Goal: Information Seeking & Learning: Learn about a topic

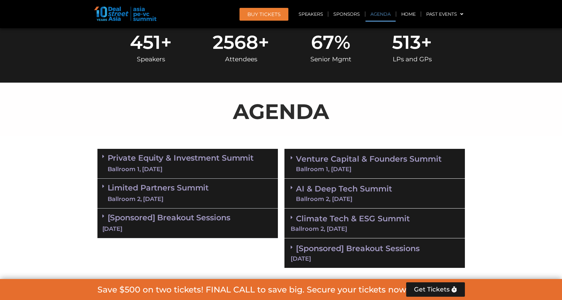
scroll to position [652, 0]
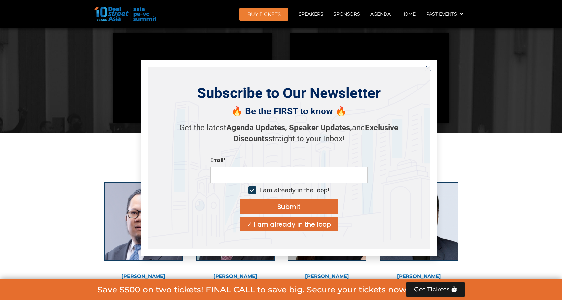
click at [427, 68] on icon "Close" at bounding box center [428, 68] width 6 height 6
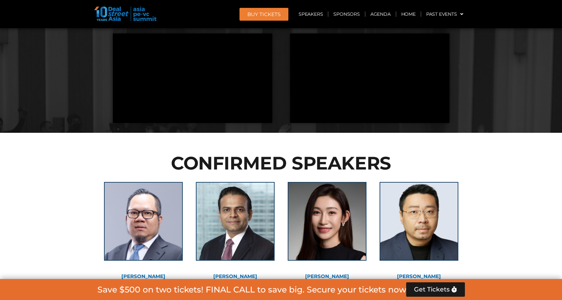
scroll to position [641, 0]
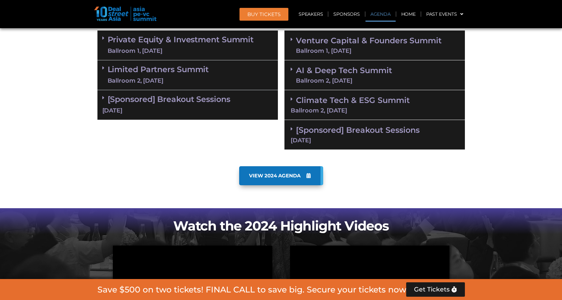
scroll to position [303, 0]
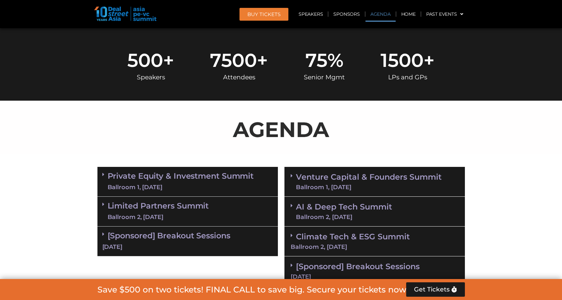
click at [101, 174] on div "Private Equity & Investment Summit Ballroom 1, 10 Sept" at bounding box center [187, 182] width 181 height 30
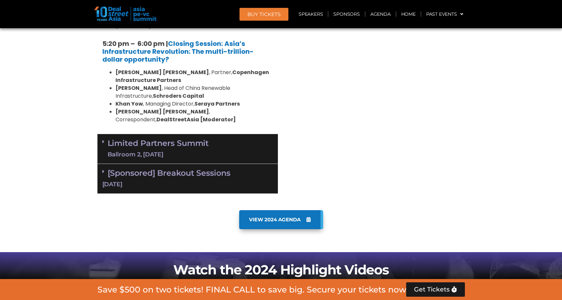
scroll to position [1270, 0]
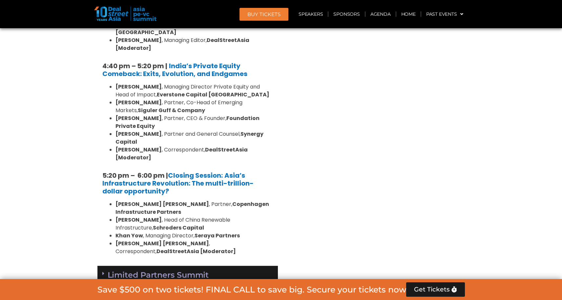
click at [103, 271] on icon at bounding box center [103, 273] width 2 height 5
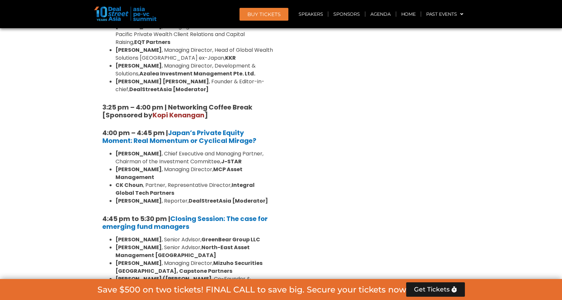
scroll to position [2027, 0]
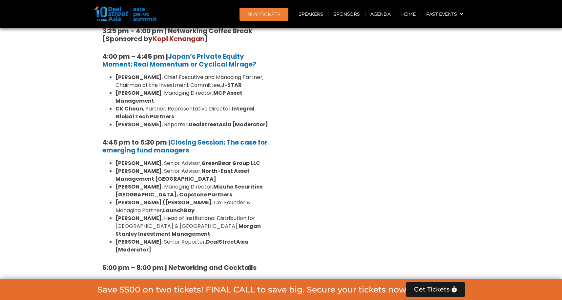
click at [102, 282] on div "[Sponsored] Breakout Sessions 10 Sept" at bounding box center [187, 297] width 181 height 30
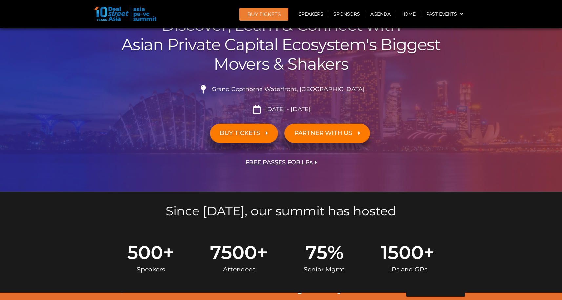
scroll to position [339, 0]
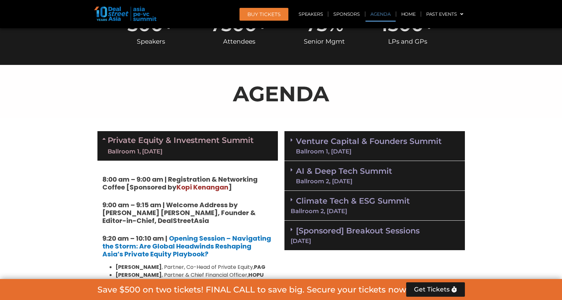
click at [291, 140] on icon at bounding box center [292, 140] width 2 height 5
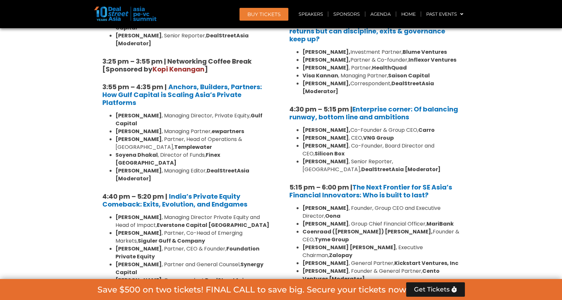
scroll to position [1274, 0]
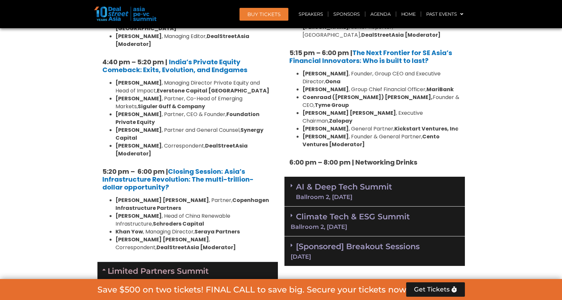
click at [292, 183] on icon at bounding box center [292, 185] width 2 height 5
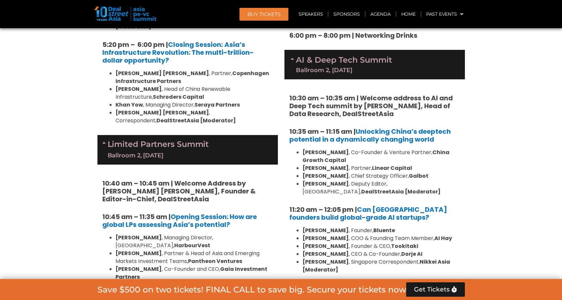
scroll to position [1619, 0]
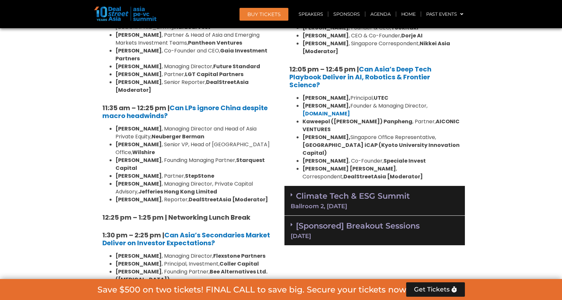
click at [291, 192] on icon at bounding box center [292, 194] width 2 height 5
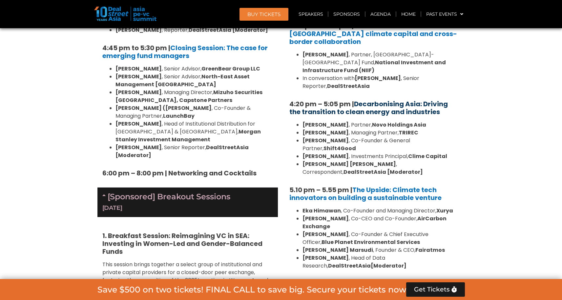
scroll to position [2203, 0]
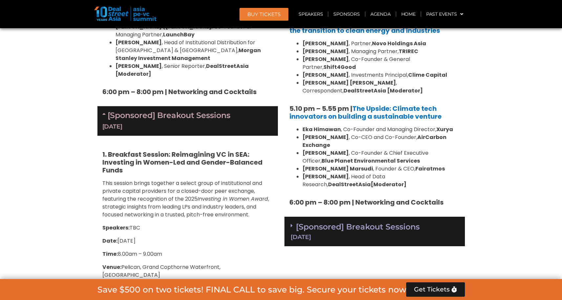
click at [291, 223] on icon at bounding box center [292, 225] width 2 height 5
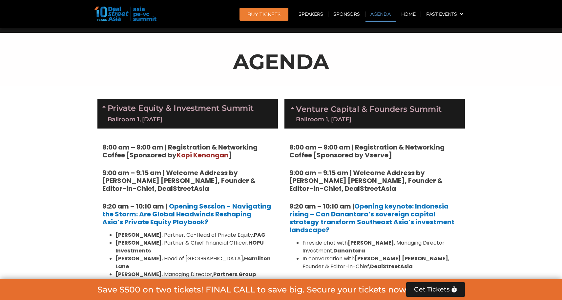
scroll to position [370, 0]
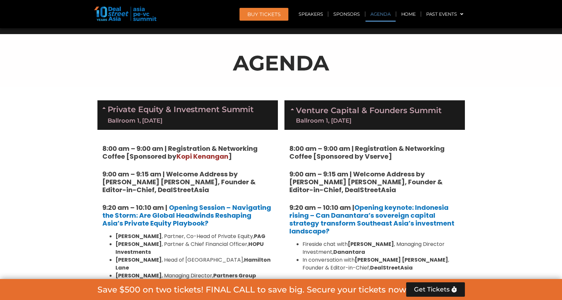
click at [223, 147] on strong "8:00 am – 9:00 am | Registration & Networking Coffee [Sponsored by Kopi Kenanga…" at bounding box center [179, 152] width 155 height 17
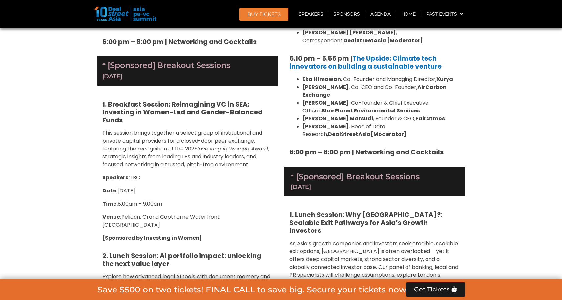
scroll to position [2310, 0]
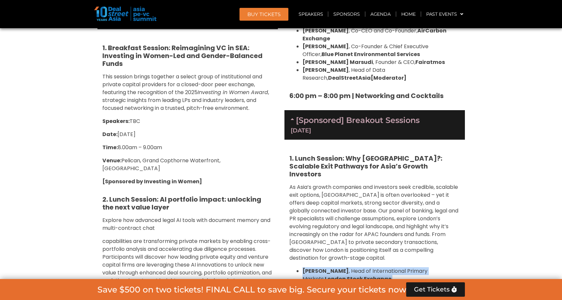
drag, startPoint x: 304, startPoint y: 155, endPoint x: 351, endPoint y: 220, distance: 80.0
drag, startPoint x: 207, startPoint y: 198, endPoint x: 84, endPoint y: 134, distance: 138.7
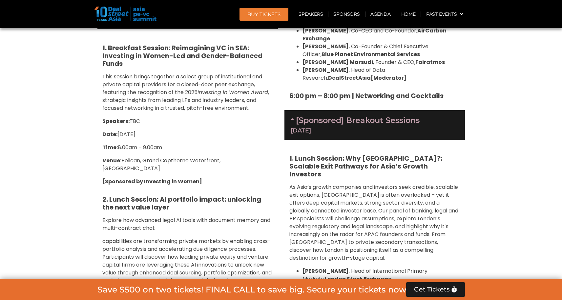
scroll to position [2267, 0]
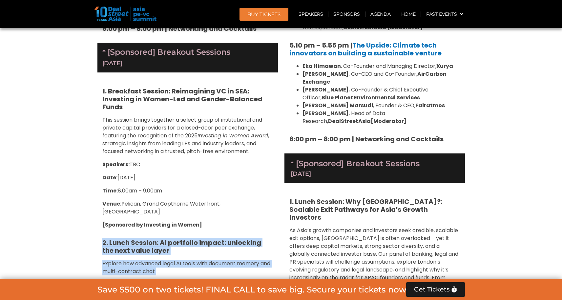
drag, startPoint x: 96, startPoint y: 81, endPoint x: 270, endPoint y: 184, distance: 202.5
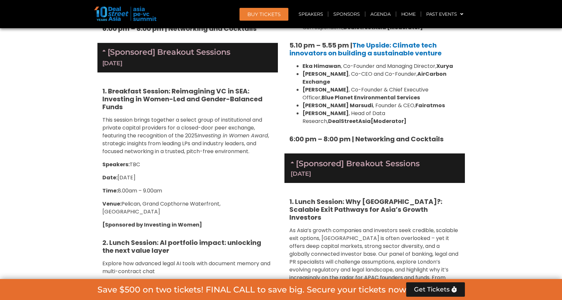
drag, startPoint x: 173, startPoint y: 195, endPoint x: 264, endPoint y: 247, distance: 104.4
drag, startPoint x: 295, startPoint y: 253, endPoint x: 405, endPoint y: 248, distance: 110.1
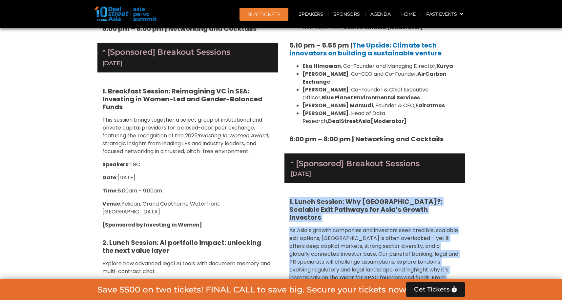
drag, startPoint x: 365, startPoint y: 255, endPoint x: 285, endPoint y: 89, distance: 183.8
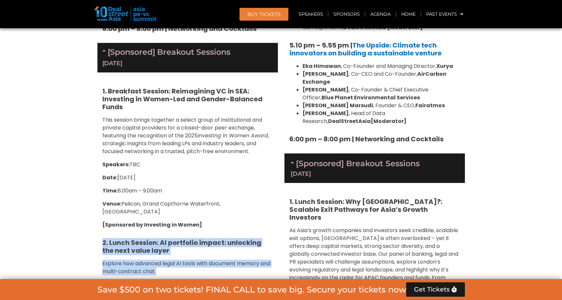
drag, startPoint x: 267, startPoint y: 230, endPoint x: 95, endPoint y: 82, distance: 227.2
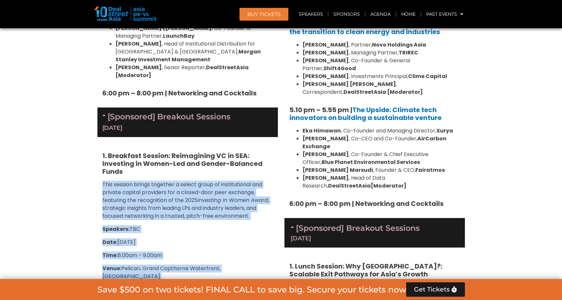
drag, startPoint x: 202, startPoint y: 133, endPoint x: 65, endPoint y: 35, distance: 168.2
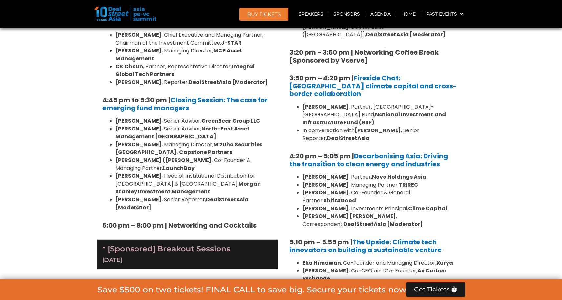
drag, startPoint x: 97, startPoint y: 134, endPoint x: 231, endPoint y: 257, distance: 182.1
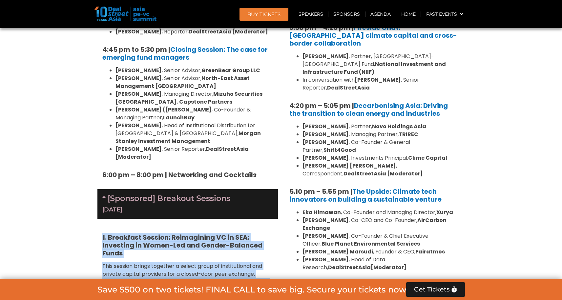
drag, startPoint x: 232, startPoint y: 240, endPoint x: 98, endPoint y: 80, distance: 208.3
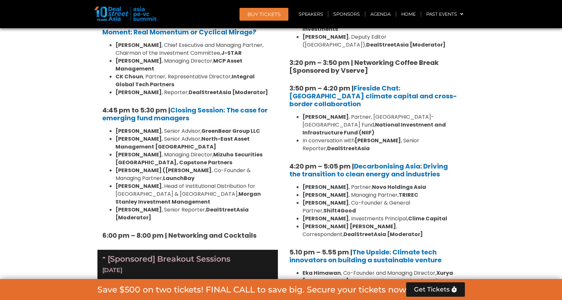
drag, startPoint x: 365, startPoint y: 218, endPoint x: 383, endPoint y: 225, distance: 19.0
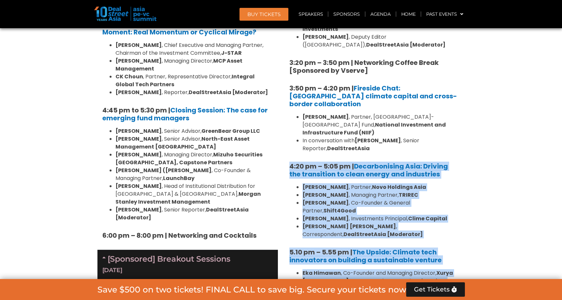
drag, startPoint x: 442, startPoint y: 235, endPoint x: 284, endPoint y: 52, distance: 241.8
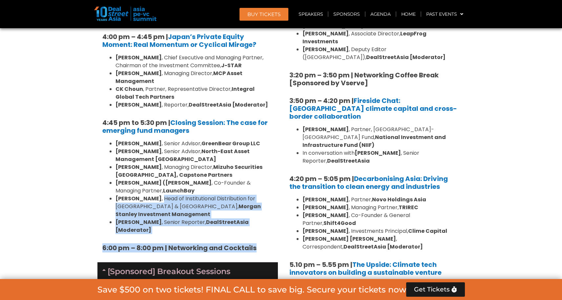
drag, startPoint x: 266, startPoint y: 93, endPoint x: 154, endPoint y: 53, distance: 119.6
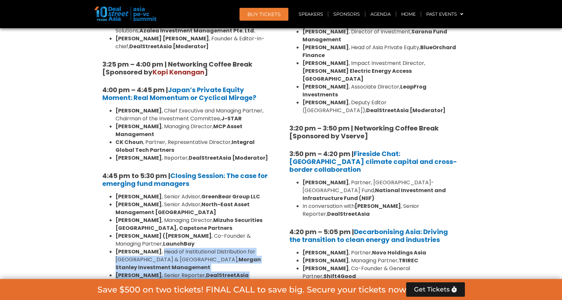
scroll to position [1939, 0]
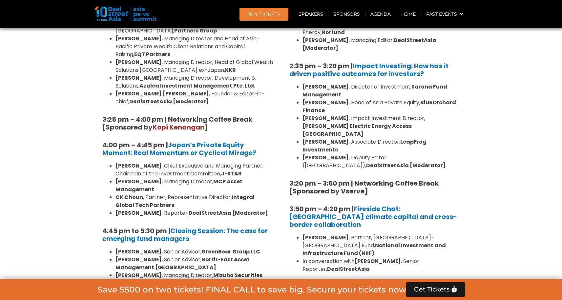
click at [124, 226] on strong "4:45 pm to 5:30 pm | Closing Session: The case for emerging fund managers" at bounding box center [184, 234] width 165 height 17
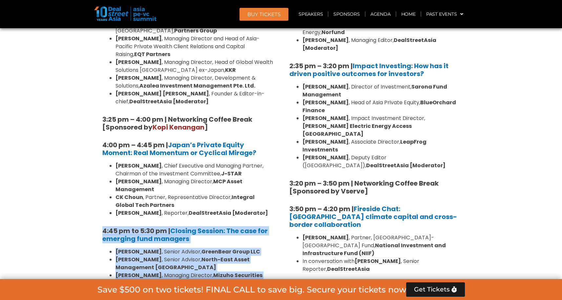
drag, startPoint x: 92, startPoint y: 82, endPoint x: 259, endPoint y: 211, distance: 210.7
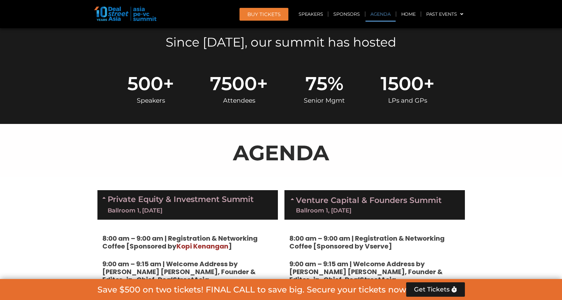
scroll to position [513, 0]
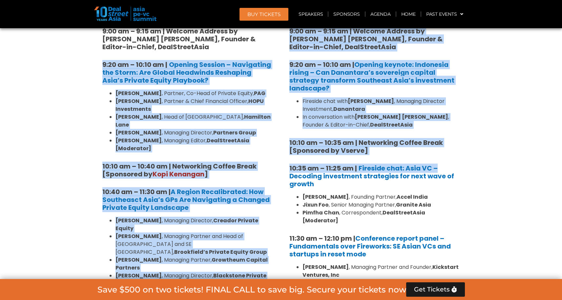
drag, startPoint x: 102, startPoint y: 58, endPoint x: 554, endPoint y: 172, distance: 466.4
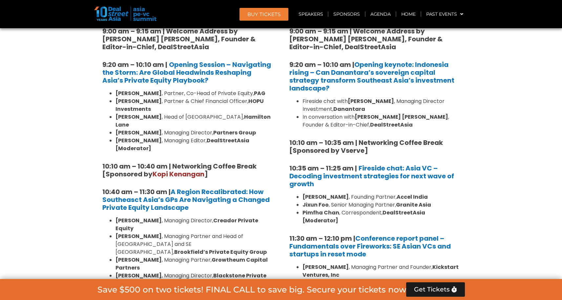
drag, startPoint x: 543, startPoint y: 179, endPoint x: 539, endPoint y: 181, distance: 3.5
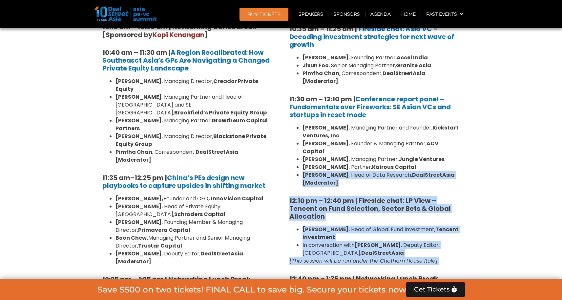
drag, startPoint x: 491, startPoint y: 152, endPoint x: 290, endPoint y: 256, distance: 226.7
click at [293, 196] on strong "12:10 pm – 12:40 pm | Fireside chat: LP View – Tencent on Fund Selection, Secto…" at bounding box center [370, 208] width 161 height 25
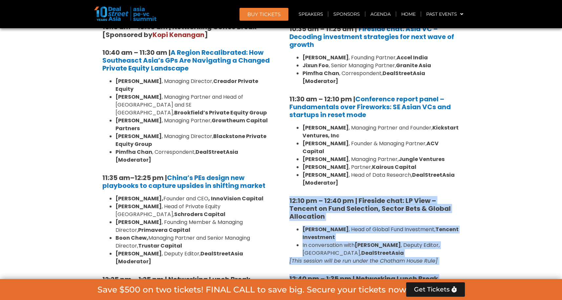
drag, startPoint x: 288, startPoint y: 184, endPoint x: 444, endPoint y: 266, distance: 176.9
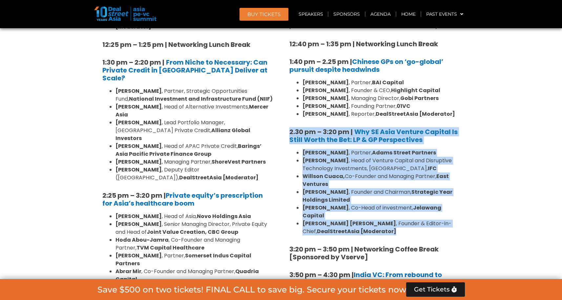
drag, startPoint x: 434, startPoint y: 205, endPoint x: 286, endPoint y: 113, distance: 174.1
click at [286, 113] on div "8:00 am – 9:00 am | Registration & Networking Coffee [Sponsored by Vserve] 9:00…" at bounding box center [375, 87] width 181 height 951
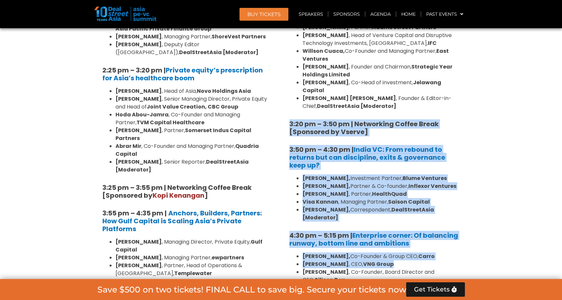
drag, startPoint x: 289, startPoint y: 98, endPoint x: 493, endPoint y: 238, distance: 247.2
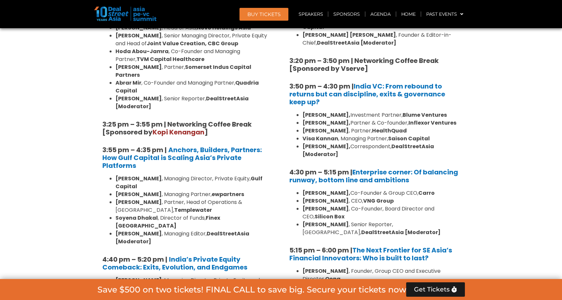
scroll to position [1135, 0]
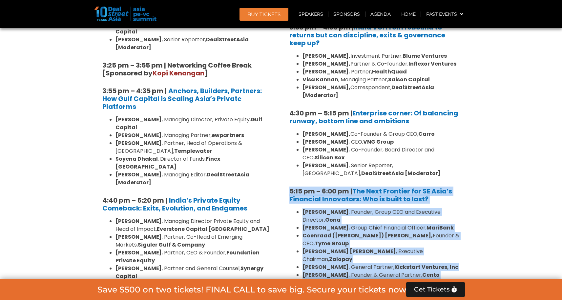
drag, startPoint x: 491, startPoint y: 241, endPoint x: 289, endPoint y: 158, distance: 218.5
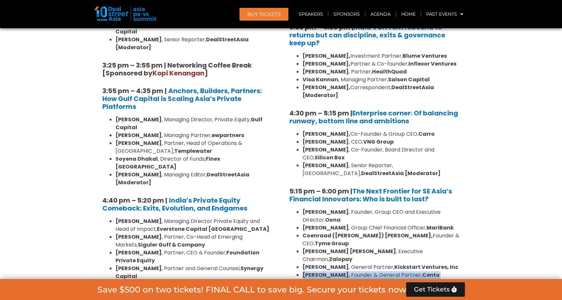
drag, startPoint x: 477, startPoint y: 229, endPoint x: 436, endPoint y: 234, distance: 41.3
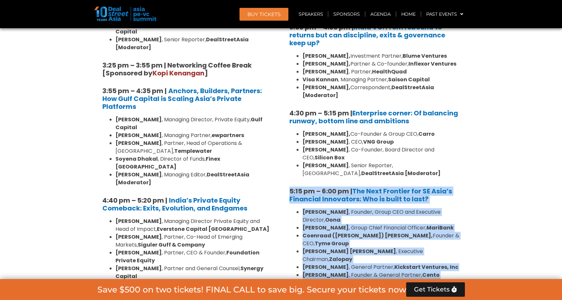
drag, startPoint x: 380, startPoint y: 233, endPoint x: 282, endPoint y: 160, distance: 122.2
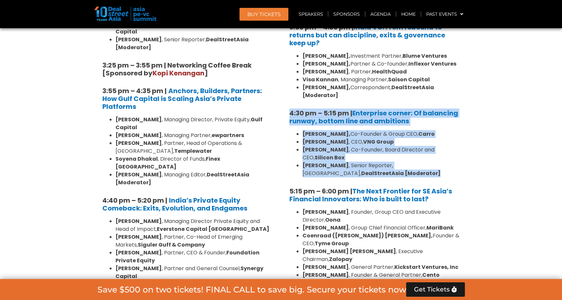
drag, startPoint x: 398, startPoint y: 141, endPoint x: 289, endPoint y: 86, distance: 122.4
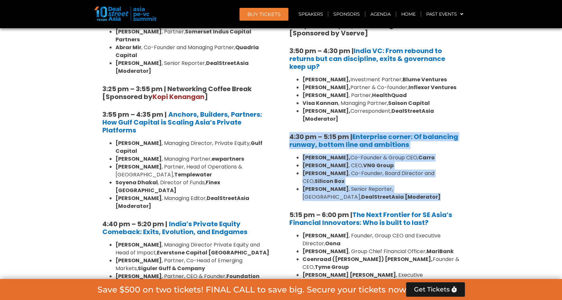
scroll to position [1077, 0]
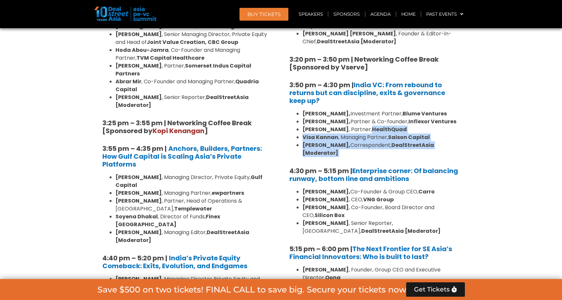
drag, startPoint x: 449, startPoint y: 130, endPoint x: 365, endPoint y: 103, distance: 88.0
click at [373, 134] on li "Visa Kannan , Managing Partner, Saison Capital" at bounding box center [382, 138] width 158 height 8
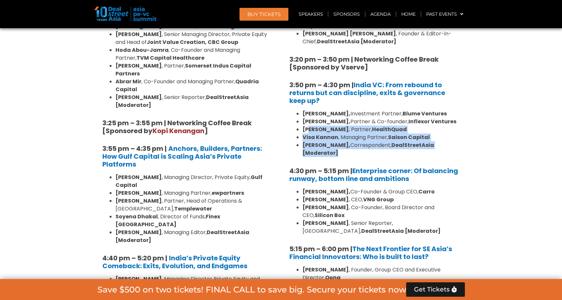
drag, startPoint x: 377, startPoint y: 124, endPoint x: 300, endPoint y: 104, distance: 79.5
click at [302, 110] on ul "Arpit Agarwal, Investment Partner, Blume Ventures Pratip Mazumdar, Partner & Co…" at bounding box center [375, 133] width 171 height 47
drag, startPoint x: 333, startPoint y: 123, endPoint x: 348, endPoint y: 128, distance: 16.1
click at [333, 141] on b "[PERSON_NAME]," at bounding box center [327, 145] width 48 height 8
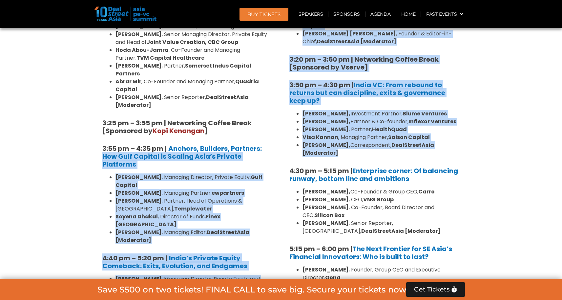
drag, startPoint x: 350, startPoint y: 129, endPoint x: 276, endPoint y: 62, distance: 99.0
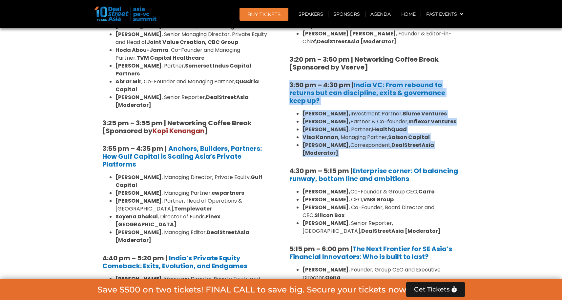
drag, startPoint x: 300, startPoint y: 63, endPoint x: 448, endPoint y: 133, distance: 164.6
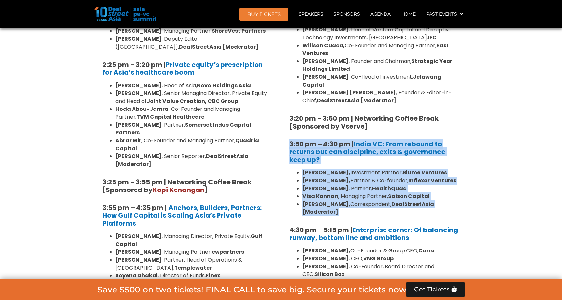
click at [449, 140] on h5 "3:50 pm – 4:30 pm | India VC: From rebound to returns but can discipline, exits…" at bounding box center [375, 152] width 171 height 24
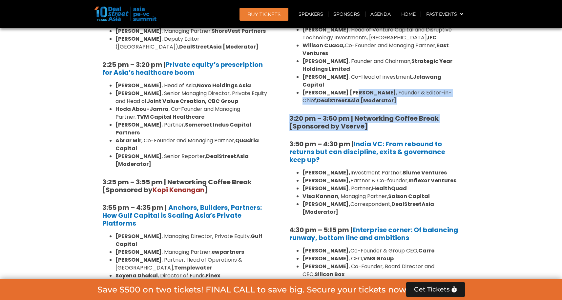
drag, startPoint x: 434, startPoint y: 103, endPoint x: 348, endPoint y: 68, distance: 93.3
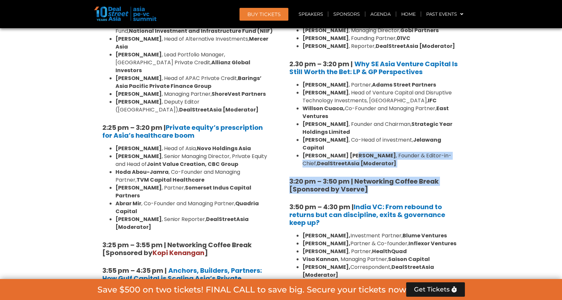
click at [422, 152] on li "Joji Thomas Philip , Founder & Editor-in-Chief, DealStreetAsia [Moderator]" at bounding box center [382, 160] width 158 height 16
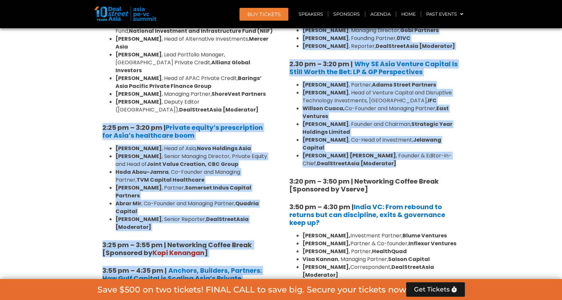
drag, startPoint x: 258, startPoint y: 80, endPoint x: 182, endPoint y: 50, distance: 81.7
click at [328, 81] on b "[PERSON_NAME]" at bounding box center [326, 85] width 46 height 8
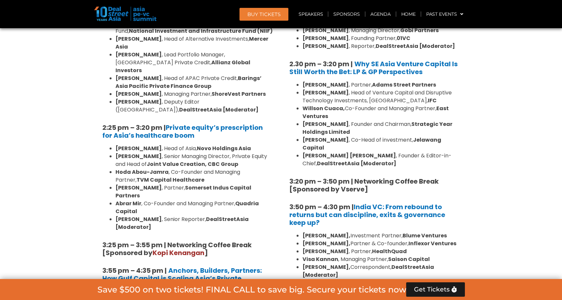
scroll to position [942, 0]
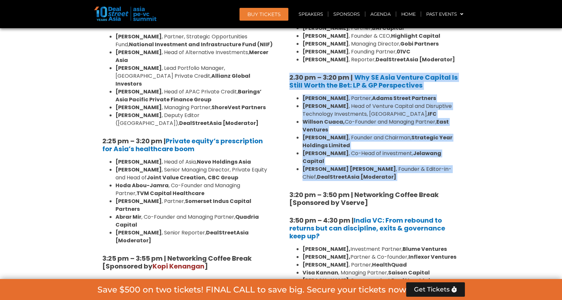
drag, startPoint x: 283, startPoint y: 60, endPoint x: 504, endPoint y: 160, distance: 242.8
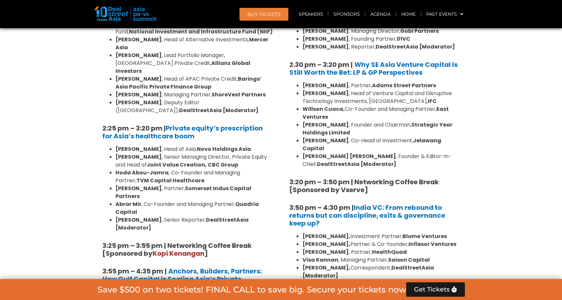
scroll to position [1121, 0]
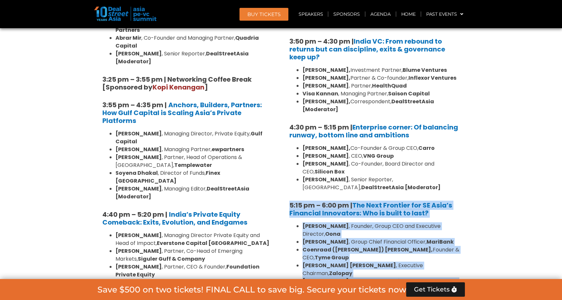
drag, startPoint x: 444, startPoint y: 257, endPoint x: 289, endPoint y: 165, distance: 180.7
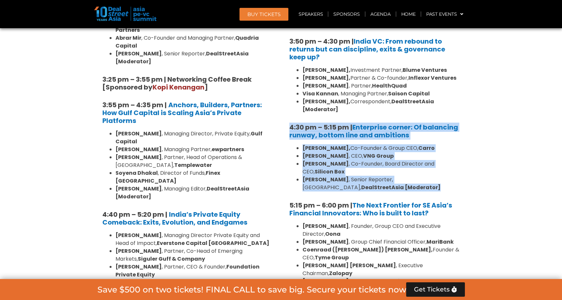
drag, startPoint x: 414, startPoint y: 153, endPoint x: 290, endPoint y: 100, distance: 134.6
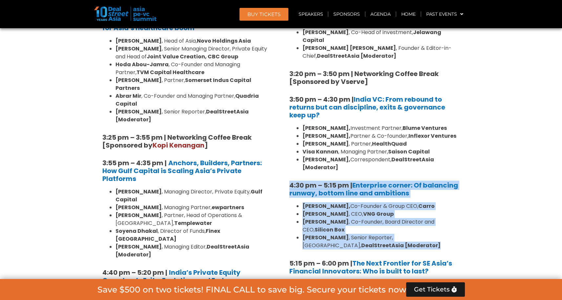
scroll to position [1050, 0]
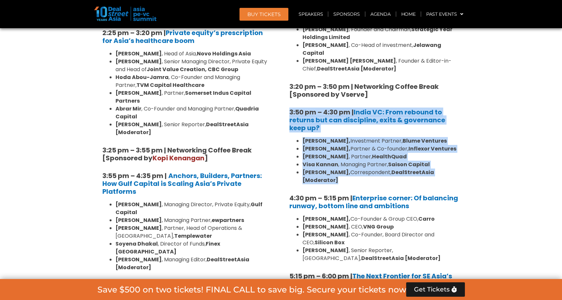
drag, startPoint x: 391, startPoint y: 153, endPoint x: 283, endPoint y: 81, distance: 129.4
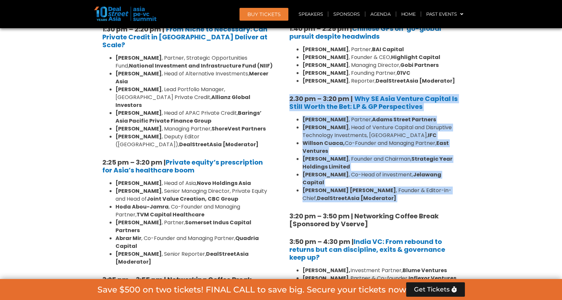
drag, startPoint x: 415, startPoint y: 179, endPoint x: 285, endPoint y: 84, distance: 160.7
click at [285, 84] on div "8:00 am – 9:00 am | Registration & Networking Coffee [Sponsored by Vserve] 9:00…" at bounding box center [375, 54] width 181 height 951
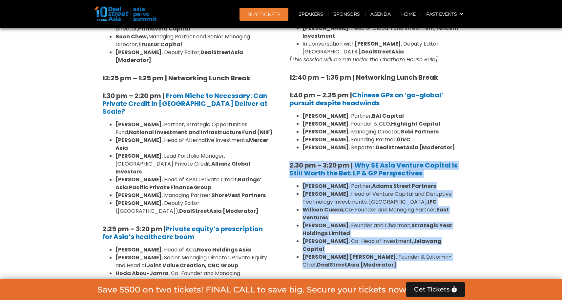
scroll to position [852, 0]
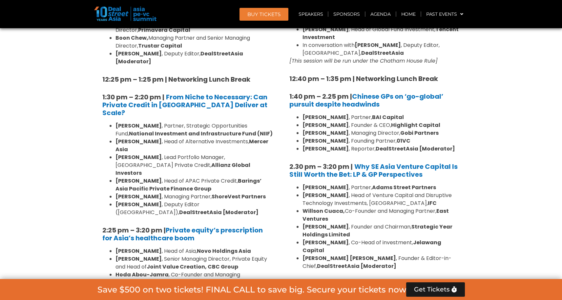
click at [194, 263] on strong "Joint Value Creation, CBC Group" at bounding box center [193, 267] width 92 height 8
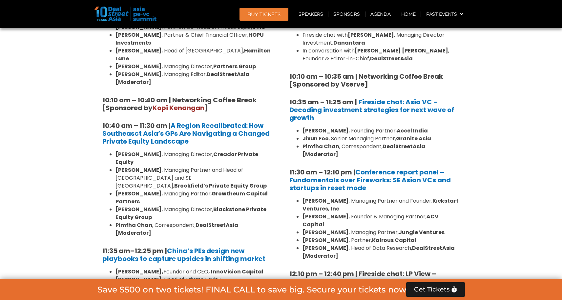
scroll to position [638, 0]
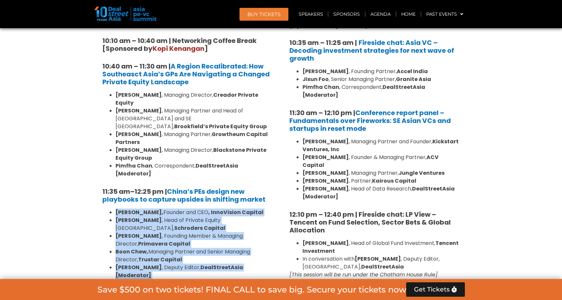
drag, startPoint x: 116, startPoint y: 185, endPoint x: 268, endPoint y: 233, distance: 160.1
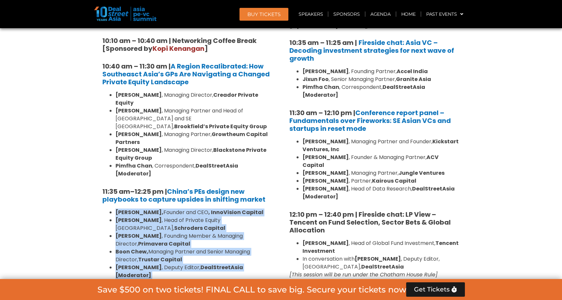
drag, startPoint x: 268, startPoint y: 232, endPoint x: 99, endPoint y: 176, distance: 177.5
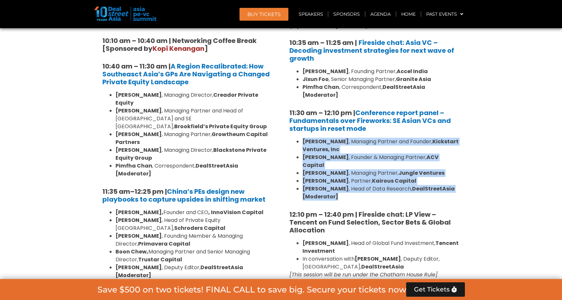
drag, startPoint x: 355, startPoint y: 180, endPoint x: 289, endPoint y: 131, distance: 81.2
click at [290, 138] on ul "Minette B. Navarrete , Managing Partner and Founder, Kickstart Ventures, Inc Ad…" at bounding box center [375, 169] width 171 height 63
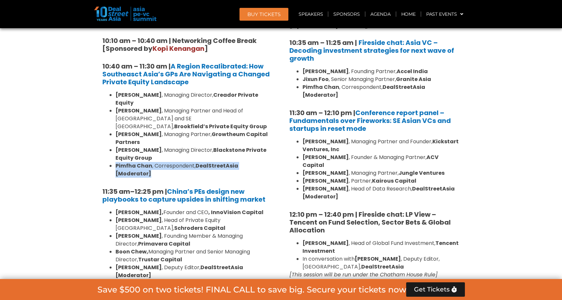
drag, startPoint x: 275, startPoint y: 141, endPoint x: 223, endPoint y: 136, distance: 52.4
click at [225, 146] on li "Aravind Krishnan , Managing Director, Blackstone Private Equity Group" at bounding box center [195, 154] width 158 height 16
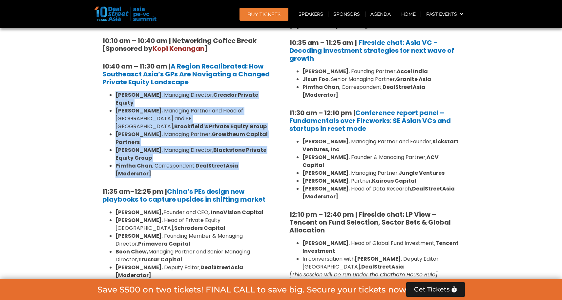
drag, startPoint x: 269, startPoint y: 141, endPoint x: 65, endPoint y: 76, distance: 214.2
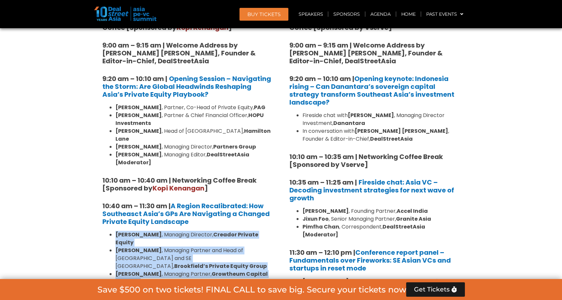
scroll to position [420, 0]
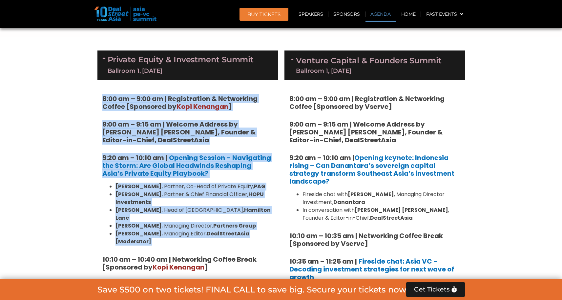
drag, startPoint x: 104, startPoint y: 97, endPoint x: 272, endPoint y: 236, distance: 218.6
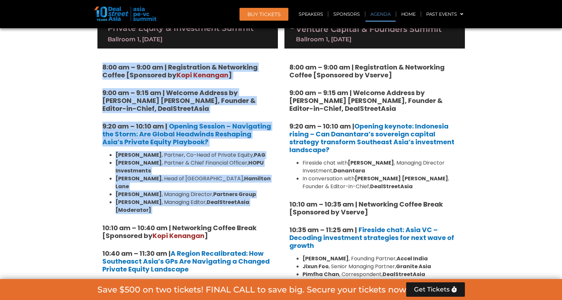
scroll to position [462, 0]
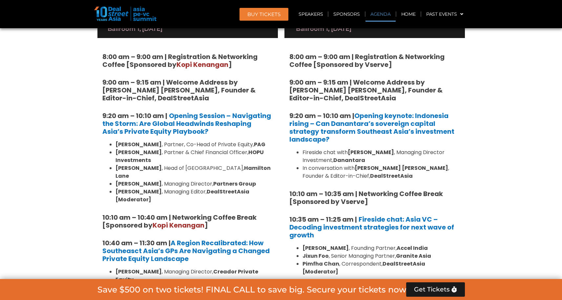
drag, startPoint x: 102, startPoint y: 200, endPoint x: 107, endPoint y: 199, distance: 5.4
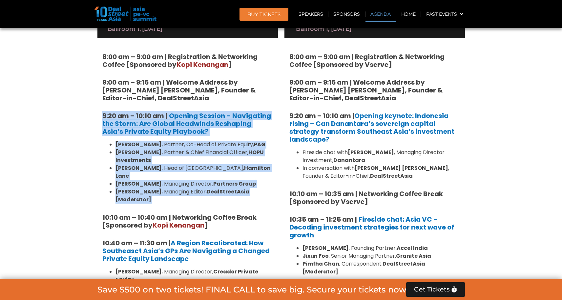
drag, startPoint x: 98, startPoint y: 108, endPoint x: 266, endPoint y: 193, distance: 187.5
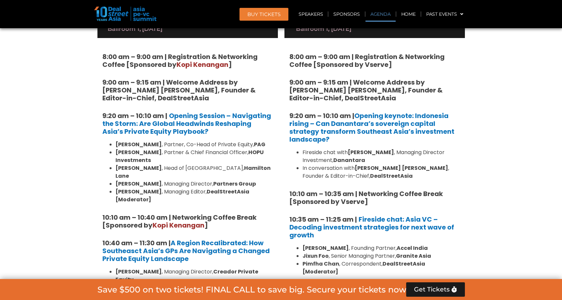
click at [249, 188] on strong "DealStreetAsia [Moderator]" at bounding box center [183, 195] width 134 height 15
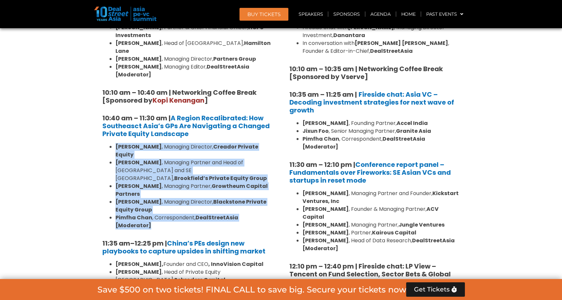
drag, startPoint x: 112, startPoint y: 127, endPoint x: 273, endPoint y: 193, distance: 173.7
click at [273, 214] on li "Pimfha Chan , Correspondent, DealStreetAsia [Moderator]" at bounding box center [195, 222] width 158 height 16
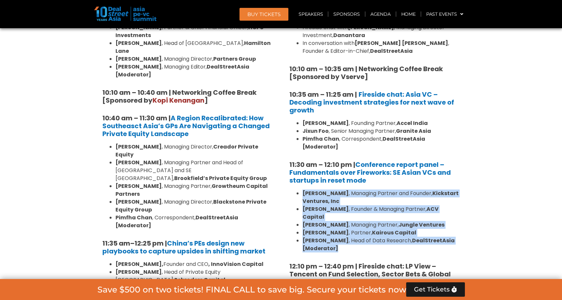
drag, startPoint x: 341, startPoint y: 198, endPoint x: 440, endPoint y: 228, distance: 103.4
click at [440, 228] on ul "Minette B. Navarrete , Managing Partner and Founder, Kickstart Ventures, Inc Ad…" at bounding box center [375, 221] width 171 height 63
click at [440, 237] on li "Andi Haswidi , Head of Data Research, DealStreetAsia [Moderator]" at bounding box center [382, 245] width 158 height 16
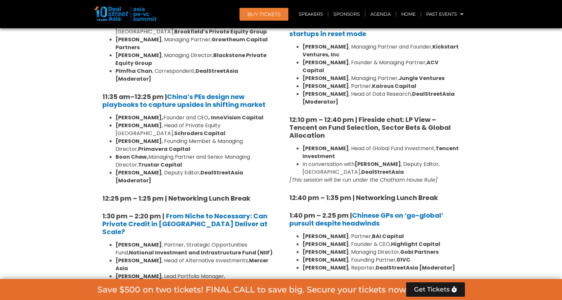
scroll to position [722, 0]
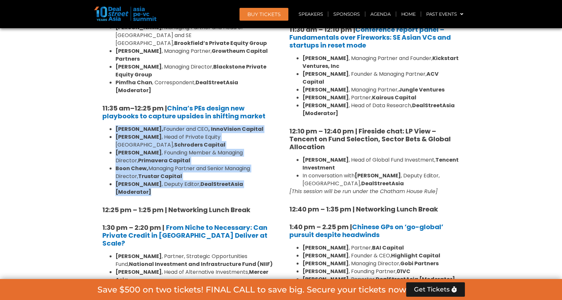
drag, startPoint x: 267, startPoint y: 147, endPoint x: 68, endPoint y: 95, distance: 206.5
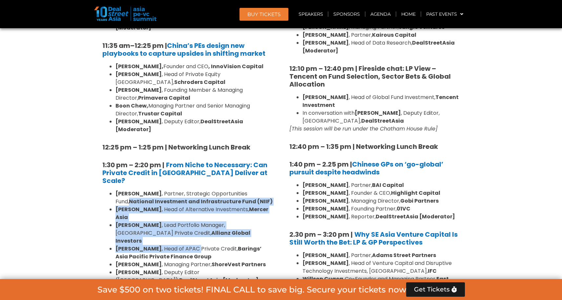
drag, startPoint x: 154, startPoint y: 154, endPoint x: 192, endPoint y: 177, distance: 44.5
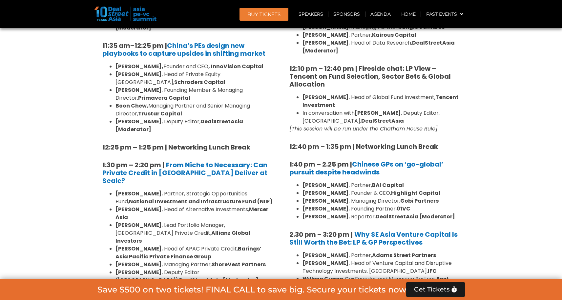
click at [248, 261] on strong "ShoreVest Partners" at bounding box center [239, 265] width 54 height 8
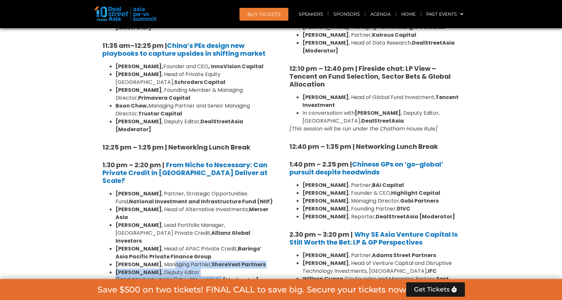
drag, startPoint x: 261, startPoint y: 201, endPoint x: 176, endPoint y: 189, distance: 85.7
click at [176, 190] on ul "Nilesh Shrivastava , Partner, Strategic Opportunities Fund, National Investment…" at bounding box center [187, 237] width 171 height 95
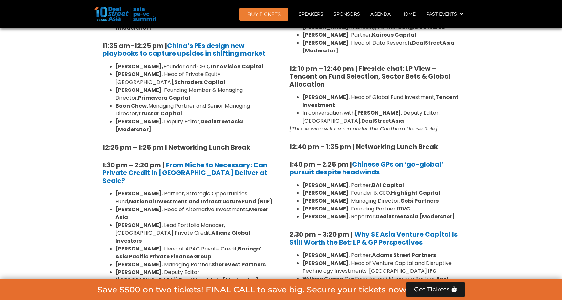
click at [168, 245] on li "Justin Hooley , Head of APAC Private Credit, Barings’ Asia Pacific Private Fina…" at bounding box center [195, 253] width 158 height 16
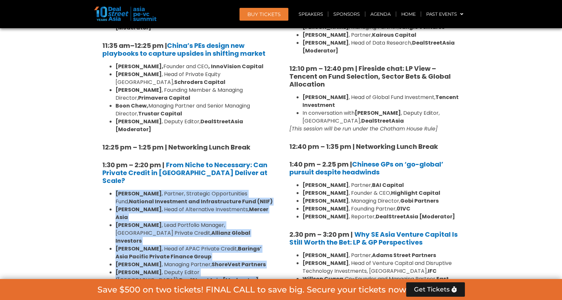
drag, startPoint x: 105, startPoint y: 138, endPoint x: 193, endPoint y: 212, distance: 114.6
click at [193, 212] on ul "Nilesh Shrivastava , Partner, Strategic Opportunities Fund, National Investment…" at bounding box center [187, 237] width 171 height 95
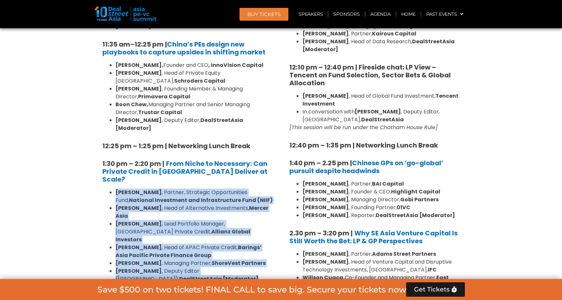
scroll to position [844, 0]
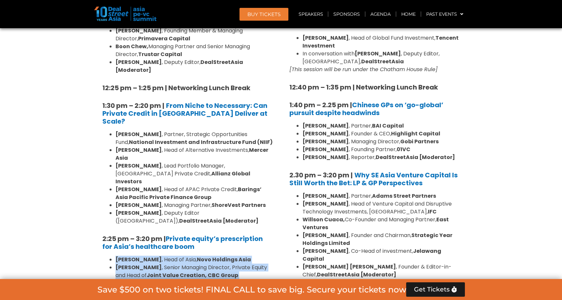
drag, startPoint x: 110, startPoint y: 189, endPoint x: 266, endPoint y: 254, distance: 168.2
click at [266, 256] on ul "Dr Amit Kakar , Head of Asia, Novo Holdings Asia Billy Cho , Senior Managing Di…" at bounding box center [187, 299] width 171 height 87
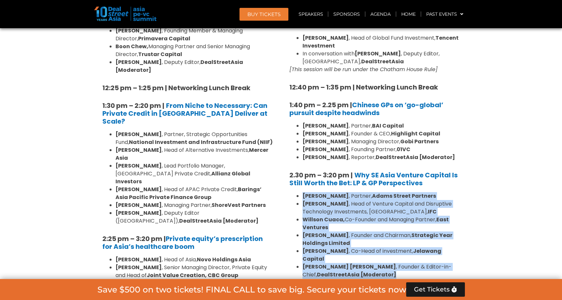
drag, startPoint x: 388, startPoint y: 249, endPoint x: 286, endPoint y: 176, distance: 125.1
click at [286, 176] on div "8:00 am – 9:00 am | Registration & Networking Coffee [Sponsored by Vserve] 9:00…" at bounding box center [375, 131] width 181 height 951
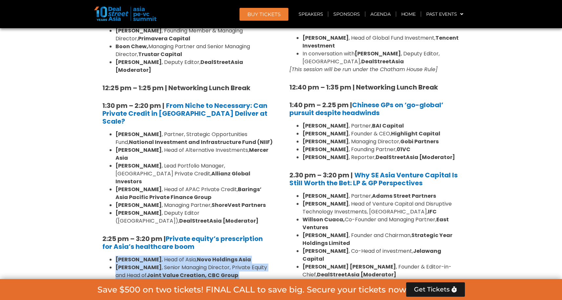
drag, startPoint x: 269, startPoint y: 250, endPoint x: 105, endPoint y: 183, distance: 177.1
click at [105, 183] on div "8:00 am – 9:00 am | Registration & Networking Coffee [Sponsored by Kopi Kenanga…" at bounding box center [187, 174] width 181 height 1036
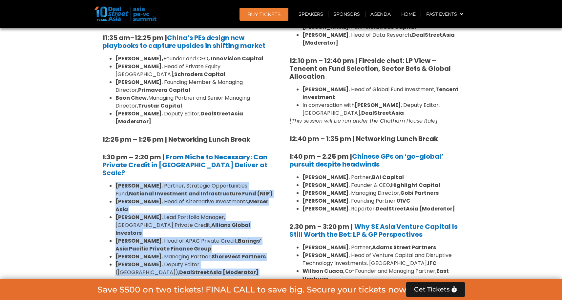
drag, startPoint x: 186, startPoint y: 205, endPoint x: 94, endPoint y: 128, distance: 120.5
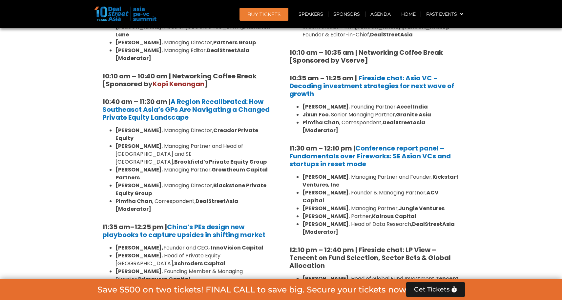
scroll to position [459, 0]
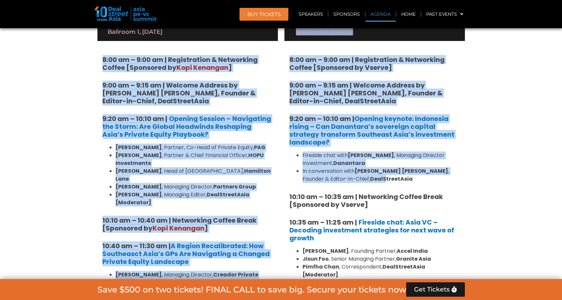
drag, startPoint x: 97, startPoint y: 55, endPoint x: 341, endPoint y: 177, distance: 272.9
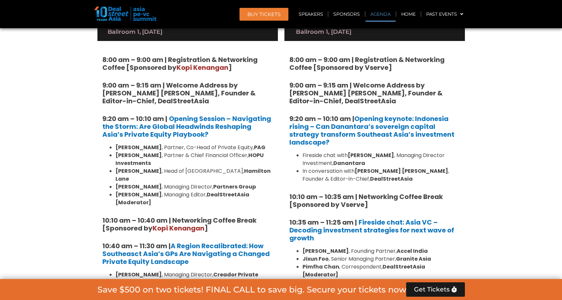
click at [410, 94] on strong "9:00 am – 9:15 am | Welcome Address by [PERSON_NAME] [PERSON_NAME], Founder & E…" at bounding box center [366, 93] width 153 height 25
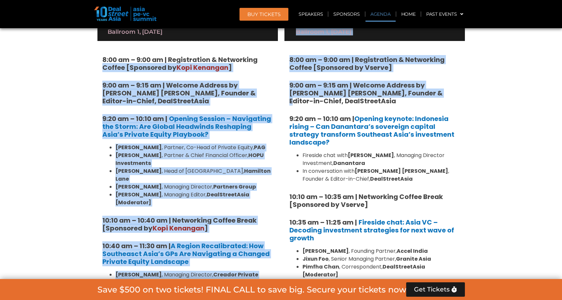
drag, startPoint x: 410, startPoint y: 94, endPoint x: 273, endPoint y: 56, distance: 141.4
click at [297, 57] on strong "8:00 am – 9:00 am | Registration & Networking Coffee [Sponsored by Vserve]" at bounding box center [367, 63] width 155 height 17
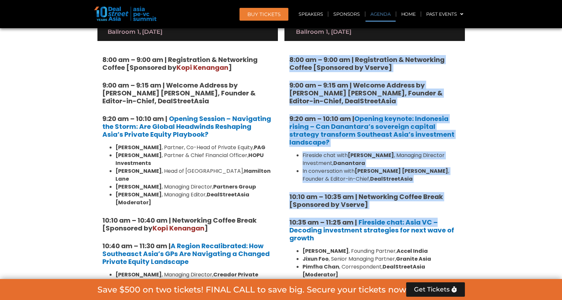
drag, startPoint x: 286, startPoint y: 56, endPoint x: 480, endPoint y: 217, distance: 251.7
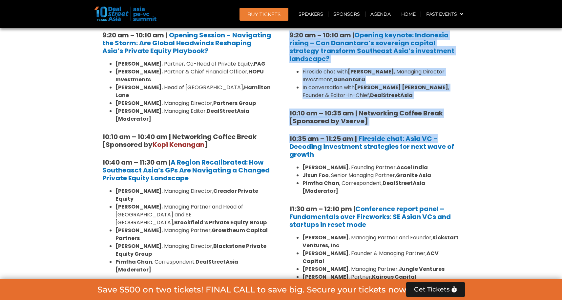
scroll to position [590, 0]
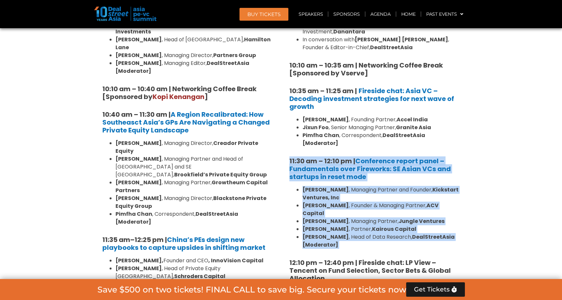
drag, startPoint x: 406, startPoint y: 233, endPoint x: 285, endPoint y: 148, distance: 147.8
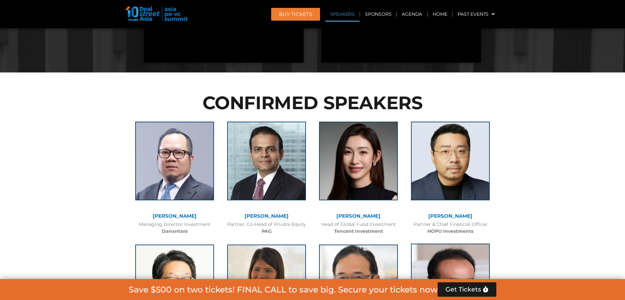
scroll to position [3226, 0]
